Goal: Task Accomplishment & Management: Use online tool/utility

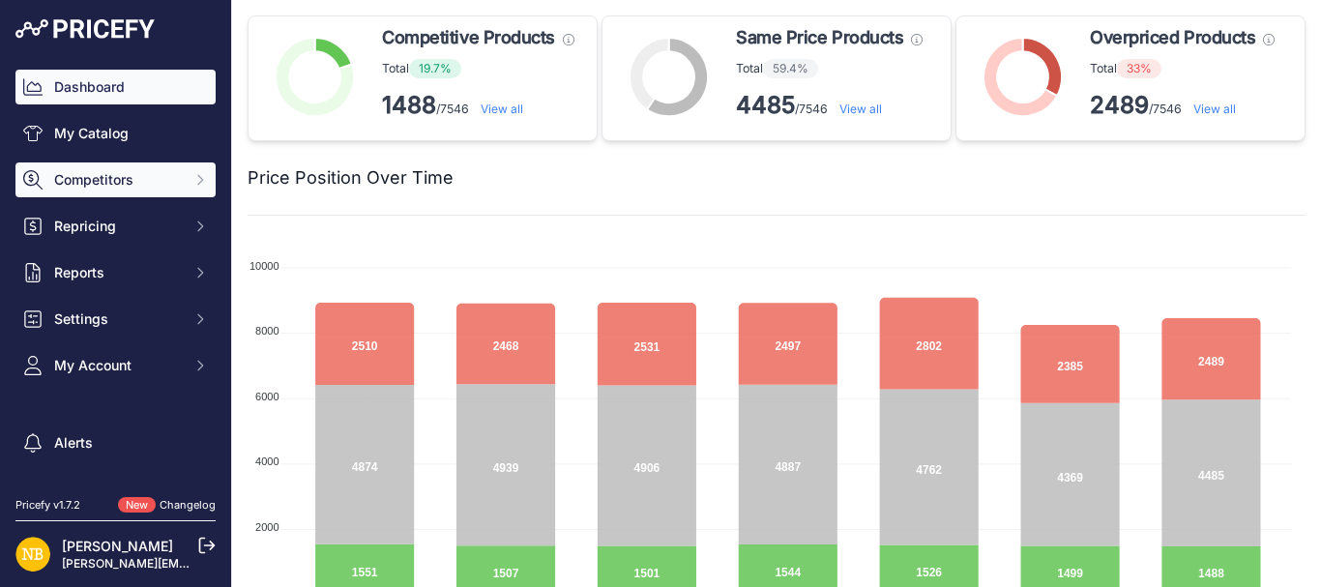
click at [95, 193] on button "Competitors" at bounding box center [115, 179] width 200 height 35
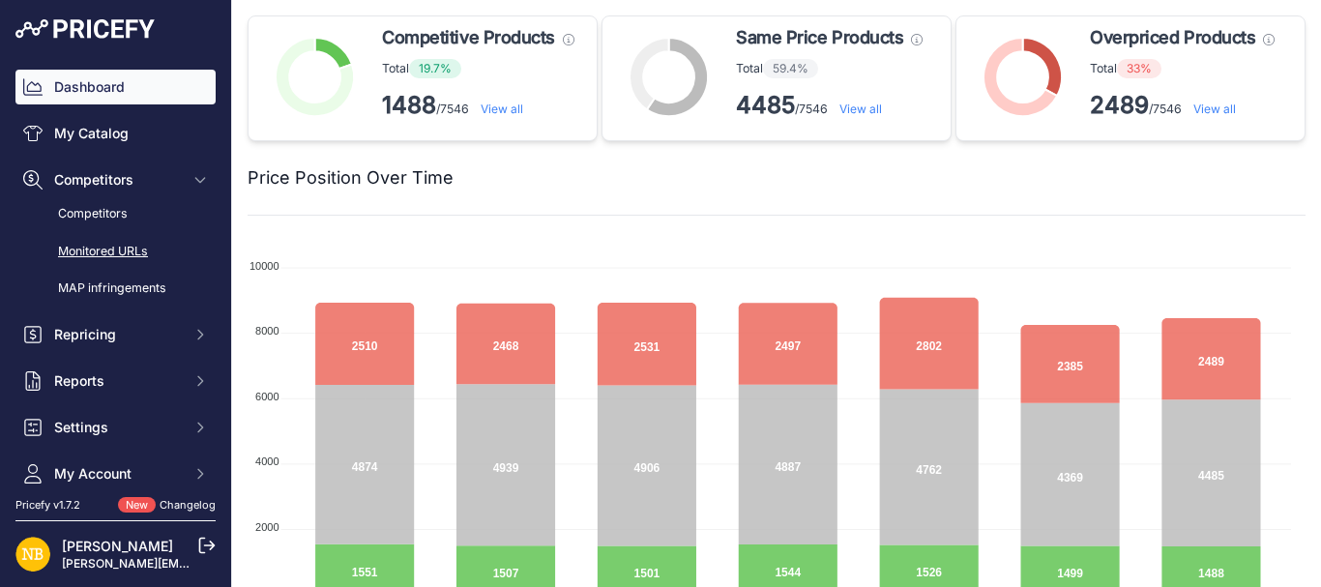
click at [95, 247] on link "Monitored URLs" at bounding box center [115, 252] width 200 height 34
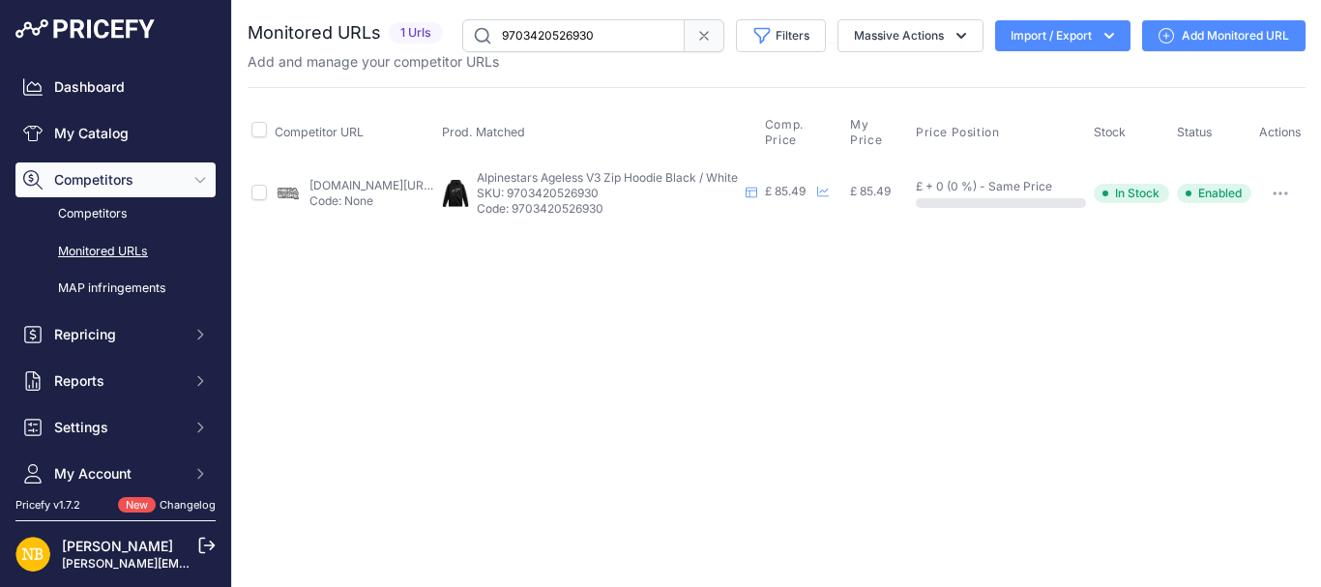
click at [601, 38] on input "9703420526930" at bounding box center [573, 35] width 222 height 33
paste input "590441115986"
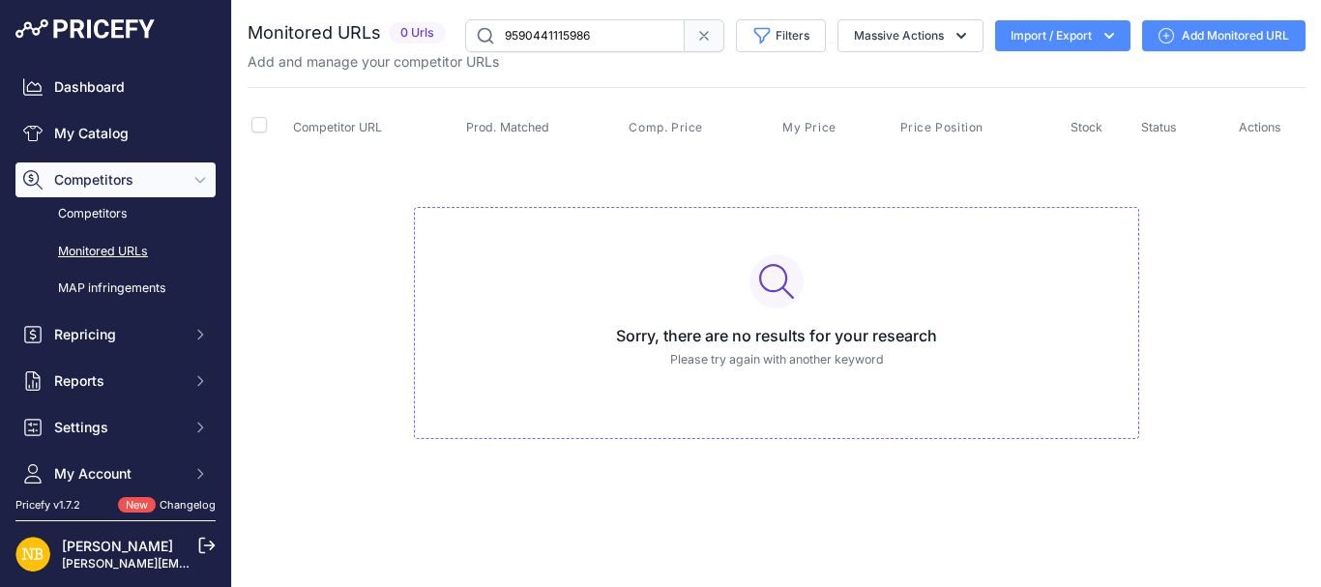
click at [641, 32] on input "9590441115986" at bounding box center [575, 35] width 220 height 33
paste input "704039579"
click at [633, 44] on input "9704039579986" at bounding box center [575, 35] width 220 height 33
paste input "589790310738"
type input "9589790310738"
